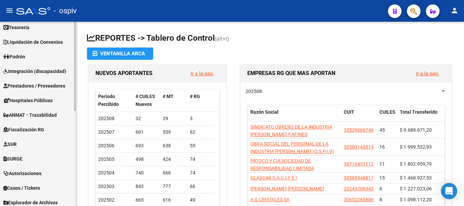
scroll to position [198, 0]
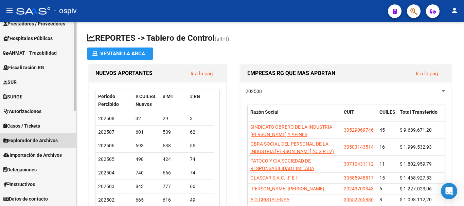
drag, startPoint x: 40, startPoint y: 142, endPoint x: 38, endPoint y: 147, distance: 6.2
click at [40, 142] on span "Explorador de Archivos" at bounding box center [30, 140] width 54 height 7
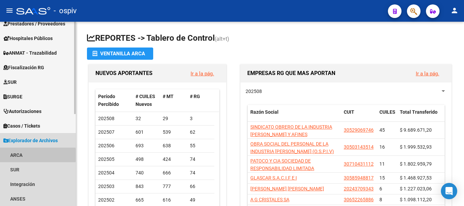
click at [20, 155] on link "ARCA" at bounding box center [38, 155] width 76 height 15
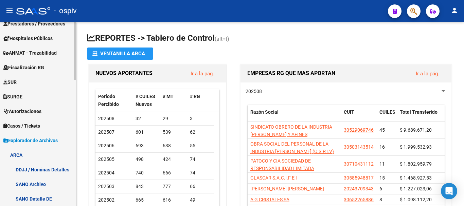
scroll to position [232, 0]
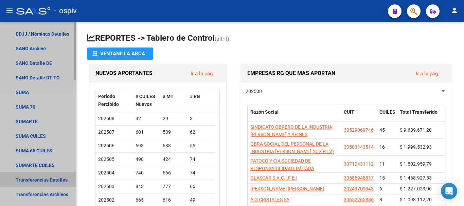
click at [33, 179] on link "Transferencias Detalles" at bounding box center [38, 179] width 76 height 15
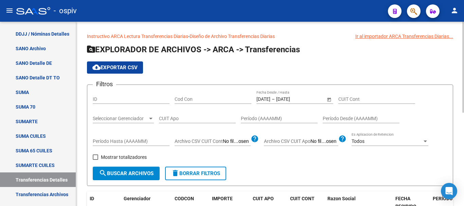
click at [291, 99] on input "[DATE]" at bounding box center [292, 99] width 33 height 6
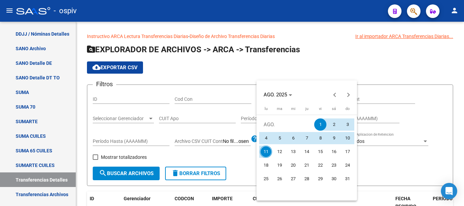
click at [267, 152] on span "11" at bounding box center [266, 152] width 12 height 12
type input "[DATE]"
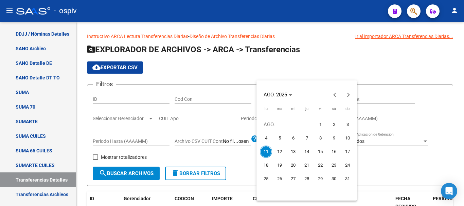
click at [266, 152] on span "11" at bounding box center [266, 152] width 12 height 12
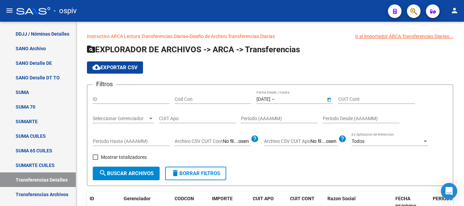
type input "[DATE]"
click at [117, 172] on span "search Buscar Archivos" at bounding box center [126, 173] width 55 height 6
click at [112, 65] on button "cloud_download Exportar CSV" at bounding box center [115, 67] width 56 height 12
